Goal: Information Seeking & Learning: Learn about a topic

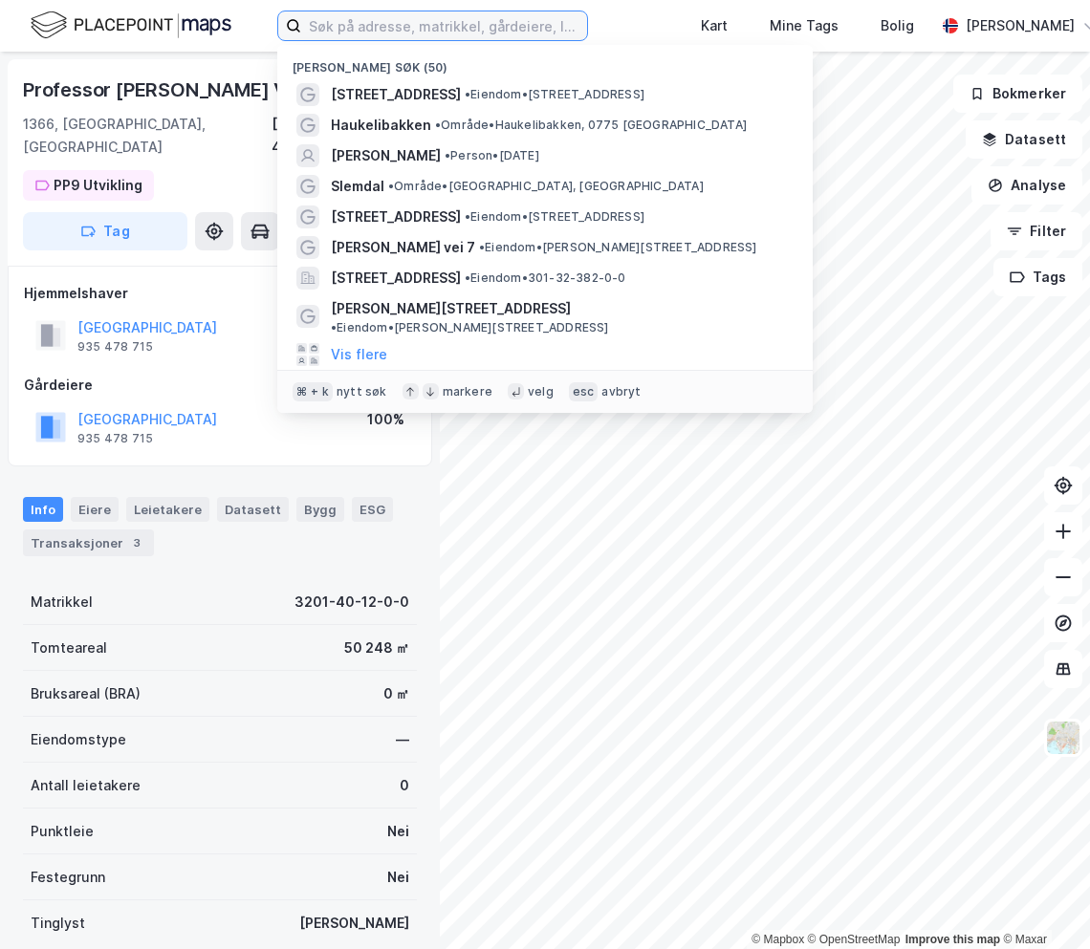
click at [429, 23] on input at bounding box center [444, 25] width 286 height 29
paste input "[PERSON_NAME][STREET_ADDRESS]"
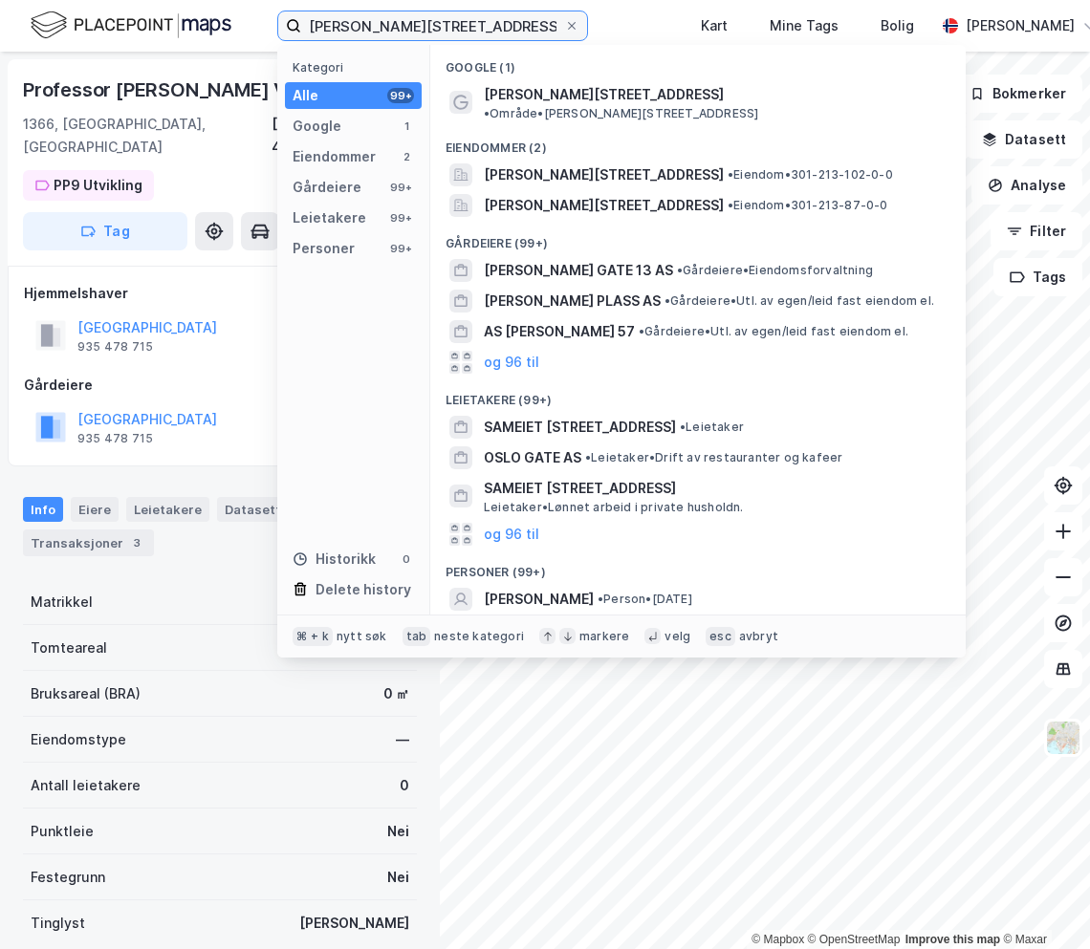
type input "[PERSON_NAME][STREET_ADDRESS]"
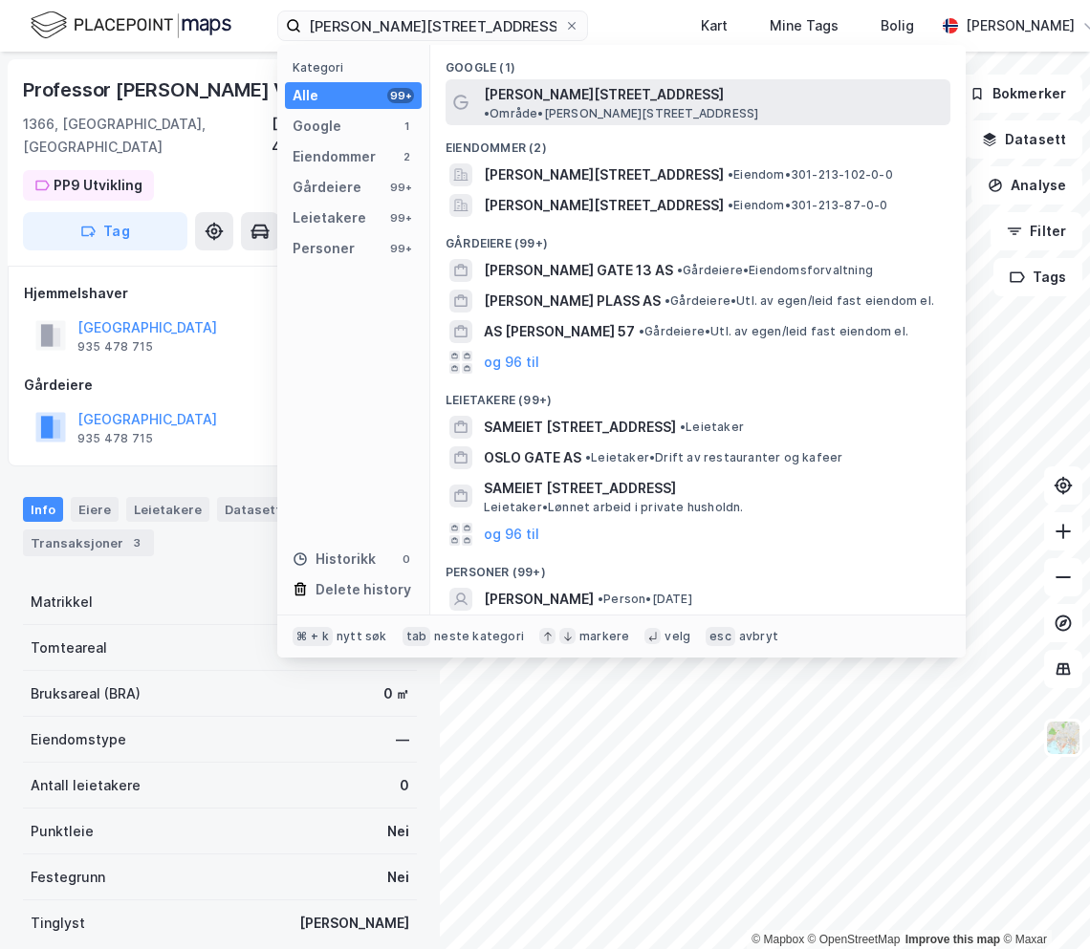
click at [582, 101] on span "[PERSON_NAME][STREET_ADDRESS]" at bounding box center [604, 94] width 240 height 23
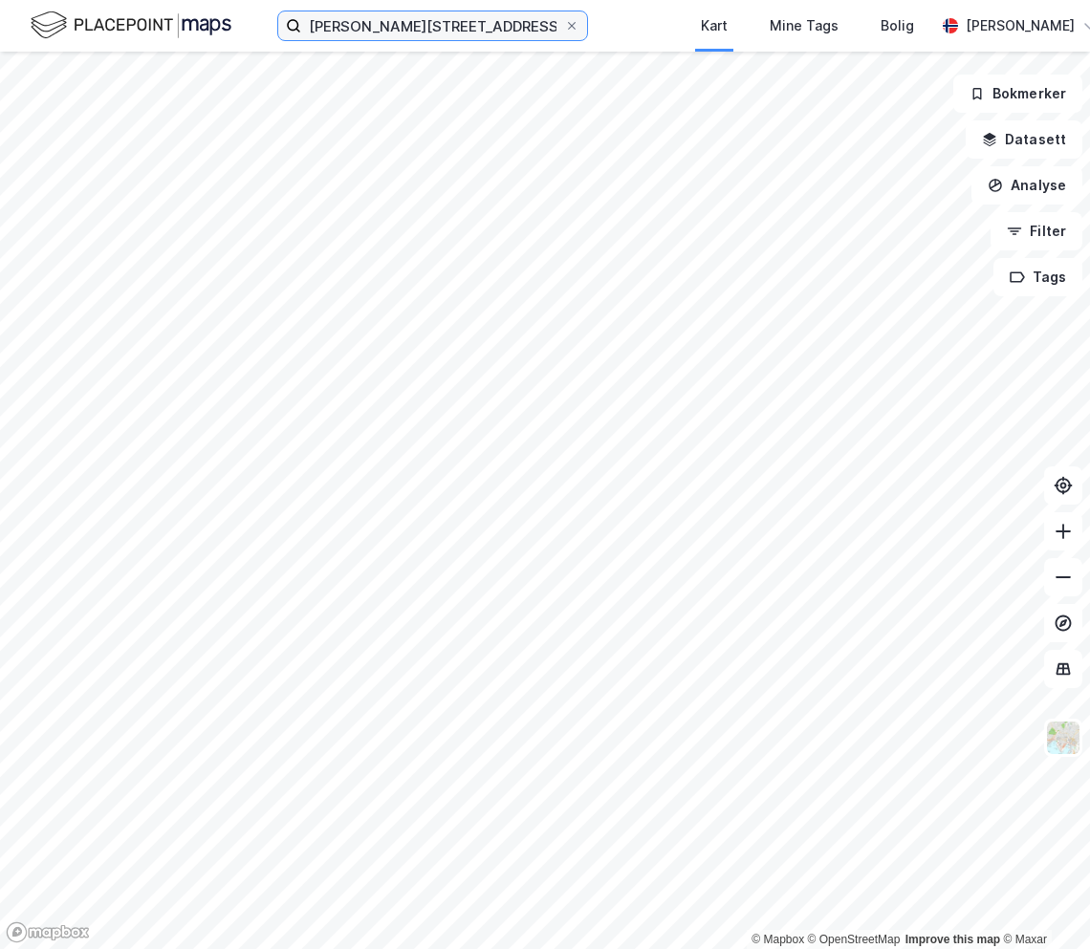
click at [541, 25] on input "[PERSON_NAME][STREET_ADDRESS]" at bounding box center [432, 25] width 263 height 29
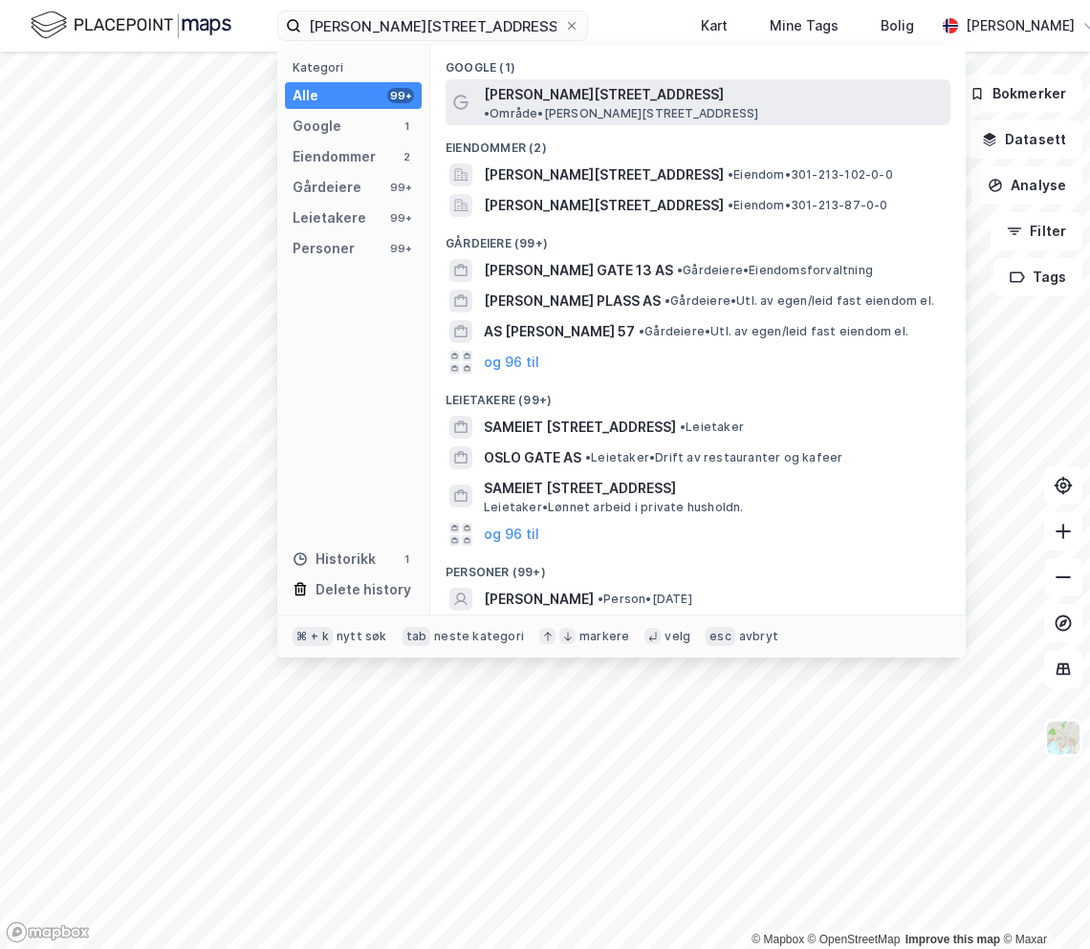
click at [555, 86] on span "[PERSON_NAME][STREET_ADDRESS]" at bounding box center [604, 94] width 240 height 23
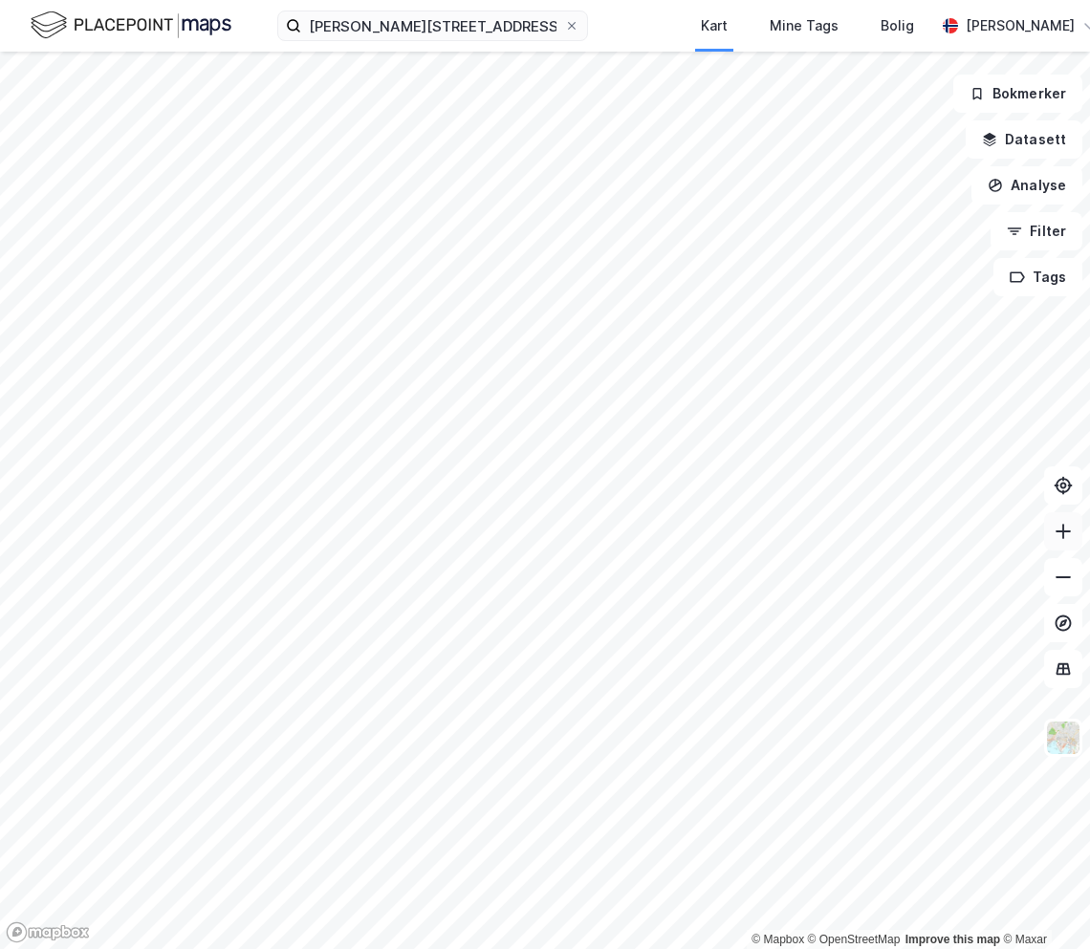
click at [1067, 537] on icon at bounding box center [1062, 531] width 19 height 19
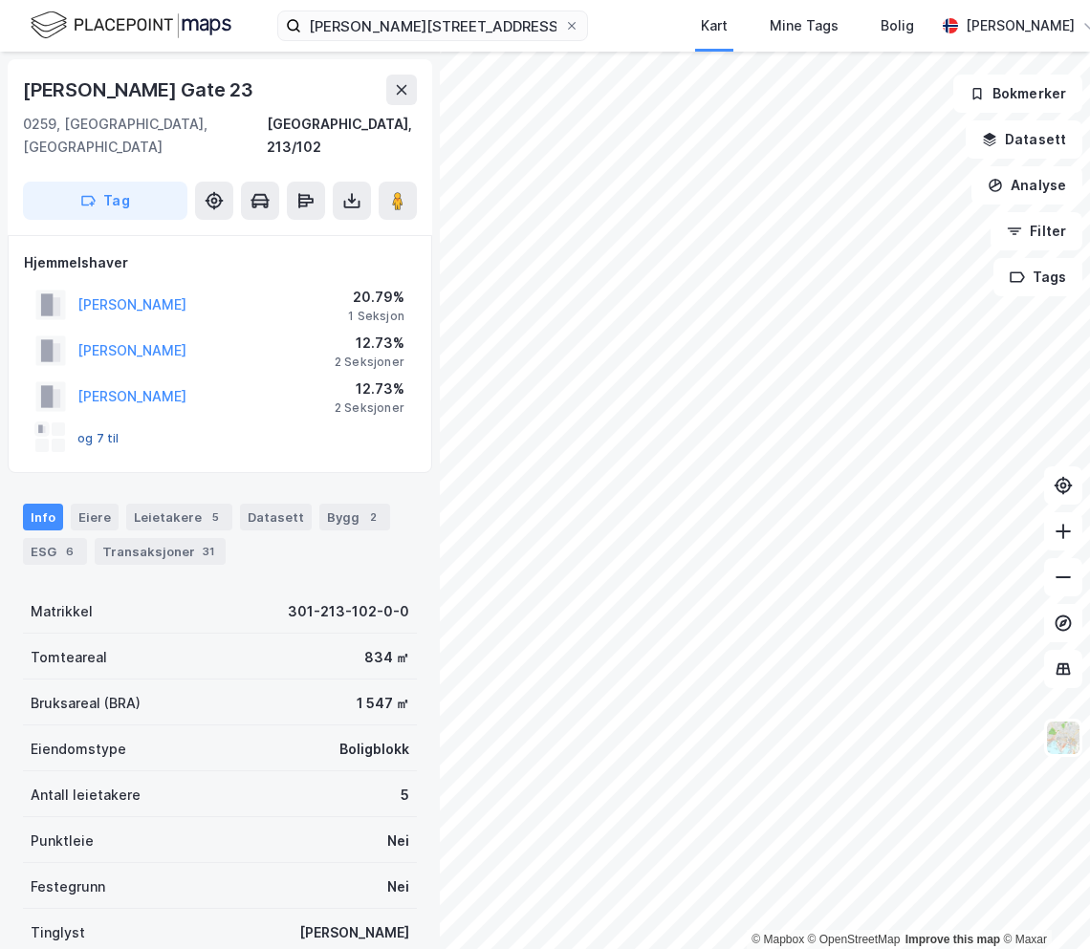
click at [0, 0] on button "og 7 til" at bounding box center [0, 0] width 0 height 0
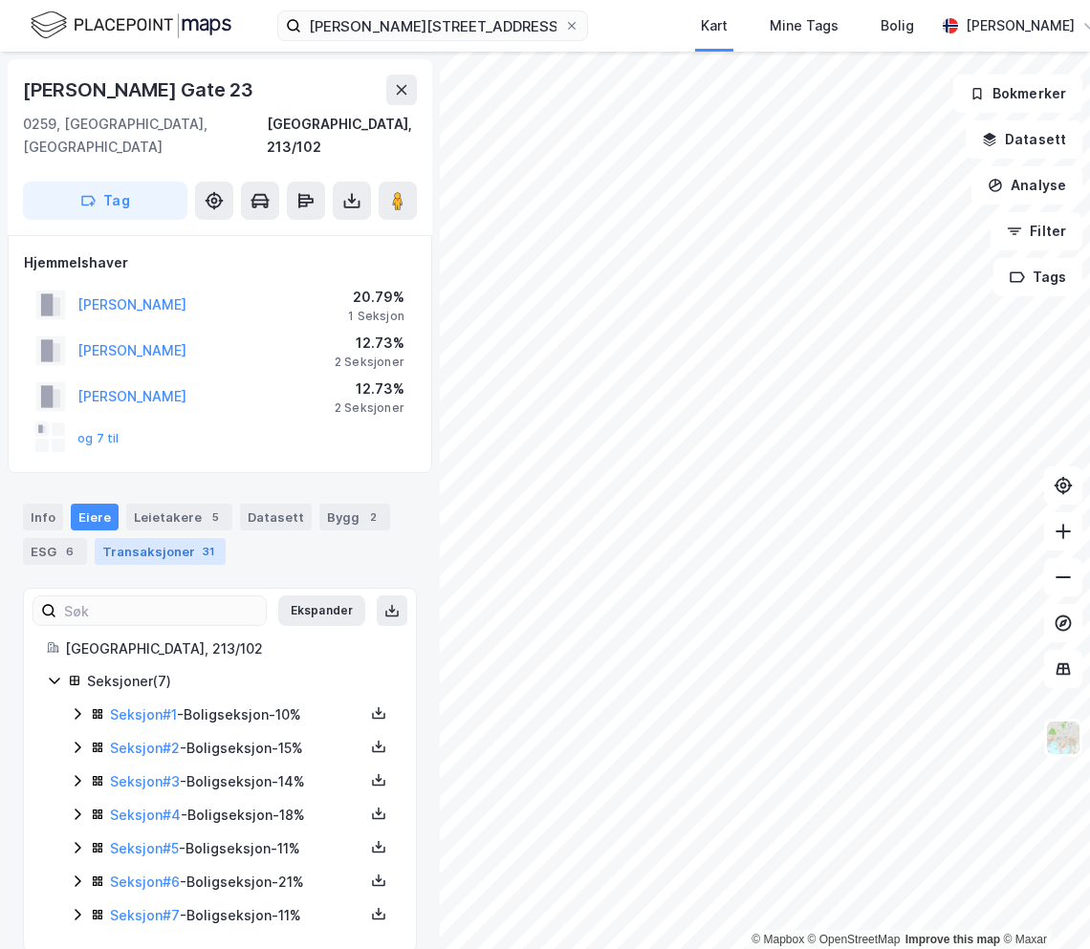
click at [165, 538] on div "Transaksjoner 31" at bounding box center [160, 551] width 131 height 27
